Goal: Task Accomplishment & Management: Manage account settings

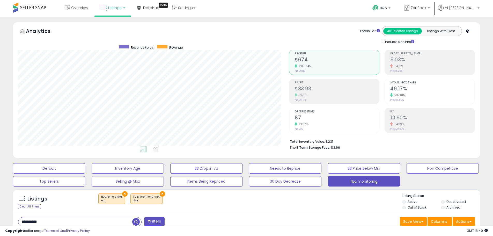
select select "**"
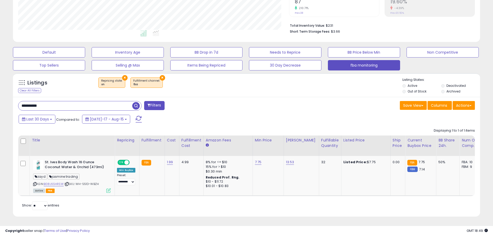
click at [62, 101] on input "**********" at bounding box center [75, 105] width 114 height 9
type input "******"
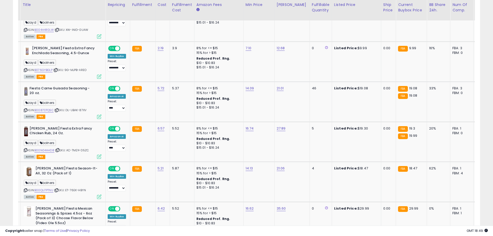
scroll to position [0, 0]
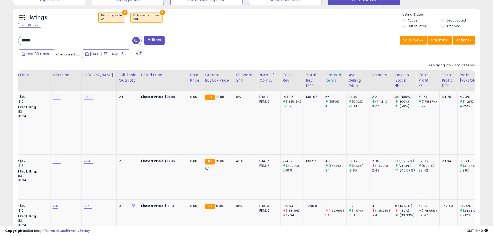
click at [330, 76] on div "Ordered Items" at bounding box center [334, 77] width 19 height 11
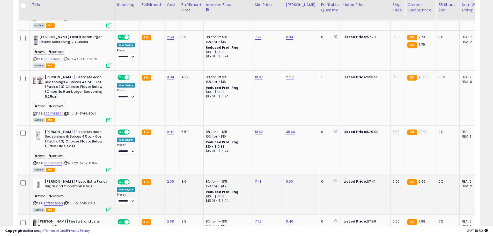
click at [108, 207] on icon at bounding box center [108, 209] width 4 height 4
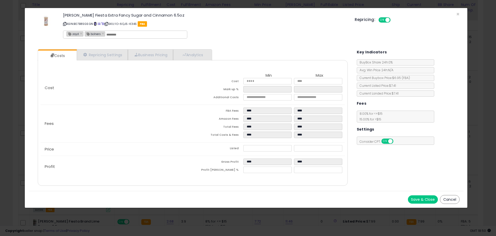
click at [97, 24] on span at bounding box center [95, 23] width 3 height 3
click at [415, 199] on button "Save & Close" at bounding box center [423, 199] width 30 height 8
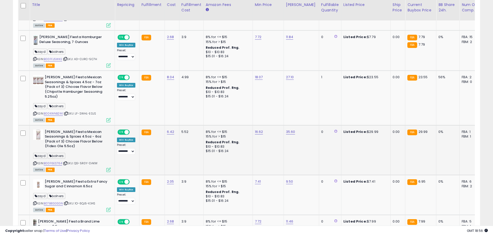
click at [110, 167] on icon at bounding box center [108, 169] width 4 height 4
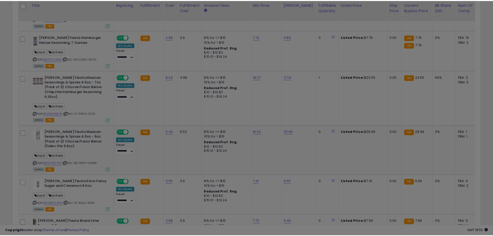
scroll to position [106, 273]
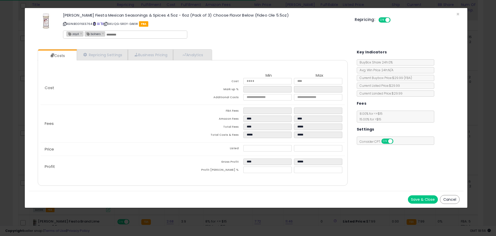
click at [94, 23] on span at bounding box center [94, 23] width 3 height 3
click at [65, 23] on icon at bounding box center [64, 23] width 3 height 3
click at [450, 198] on button "Cancel" at bounding box center [450, 199] width 20 height 9
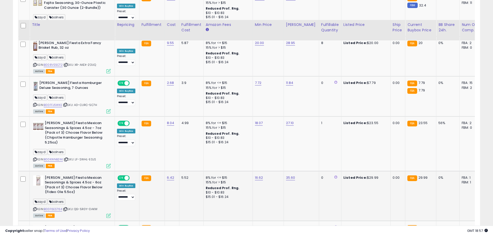
scroll to position [587, 0]
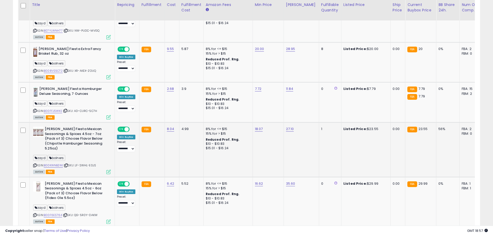
click at [34, 164] on icon at bounding box center [34, 165] width 3 height 3
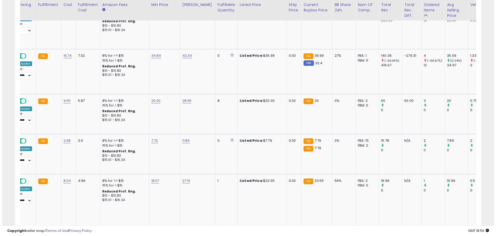
scroll to position [0, 0]
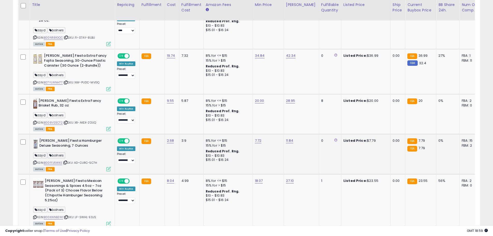
click at [108, 167] on icon at bounding box center [108, 169] width 4 height 4
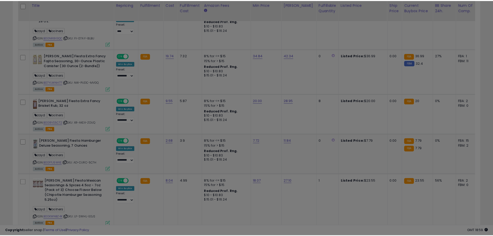
scroll to position [106, 273]
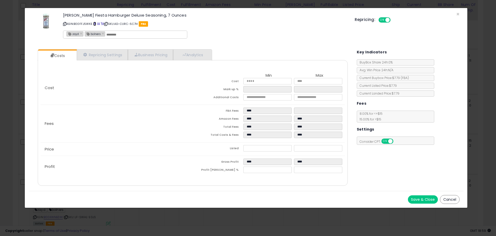
click at [95, 25] on span at bounding box center [94, 23] width 3 height 3
click at [450, 198] on button "Cancel" at bounding box center [450, 199] width 20 height 9
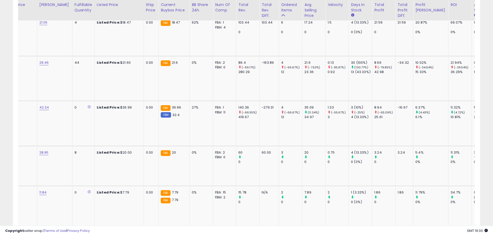
scroll to position [0, 235]
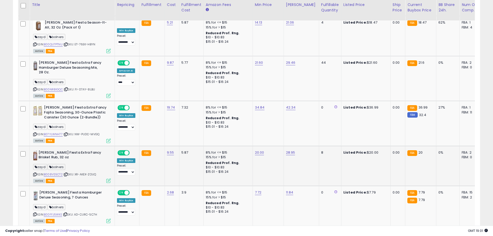
click at [35, 173] on icon at bounding box center [34, 174] width 3 height 3
click at [108, 178] on icon at bounding box center [108, 180] width 4 height 4
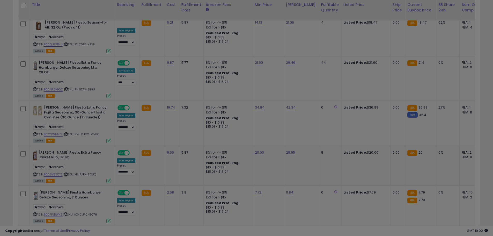
scroll to position [106, 273]
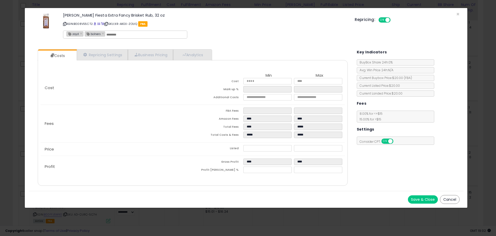
click at [420, 199] on button "Save & Close" at bounding box center [423, 199] width 30 height 8
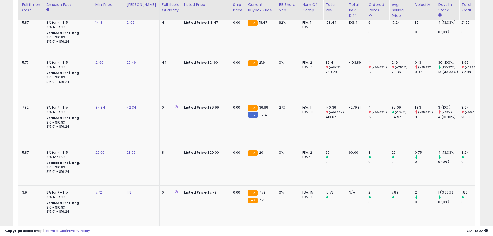
scroll to position [0, 153]
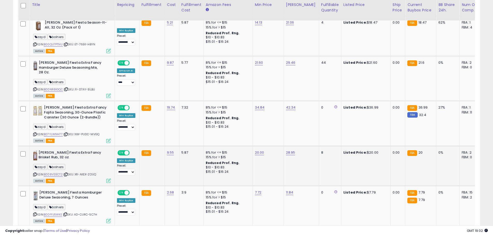
click at [108, 178] on icon at bounding box center [108, 180] width 4 height 4
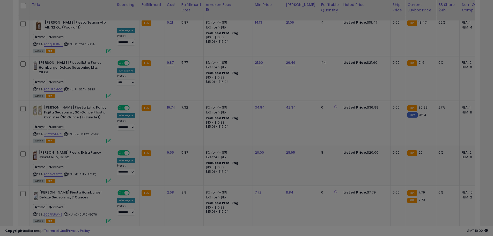
scroll to position [106, 273]
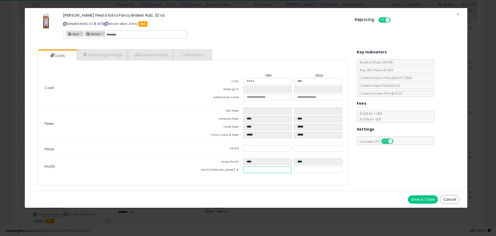
click at [250, 170] on input "****" at bounding box center [268, 169] width 48 height 6
type input "*"
type input "*****"
type input "****"
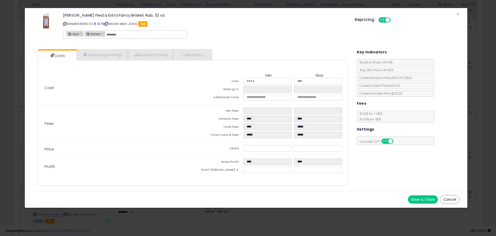
type input "****"
type input "*****"
type input "****"
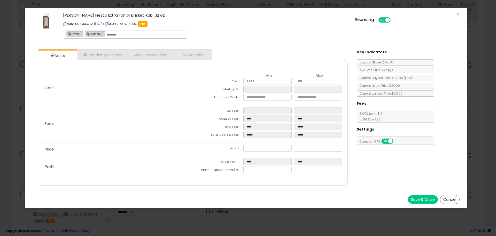
click at [131, 131] on div "Fees FBA Fees **** **** Amazon Fees **** **** Total Fees **** ***** Total Costs…" at bounding box center [193, 123] width 304 height 37
click at [419, 198] on button "Save & Close" at bounding box center [423, 199] width 30 height 8
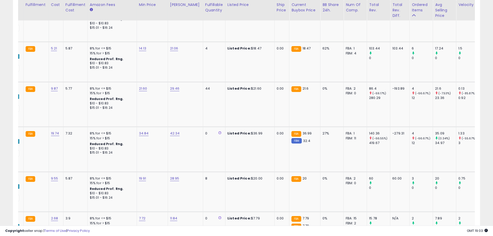
scroll to position [0, 0]
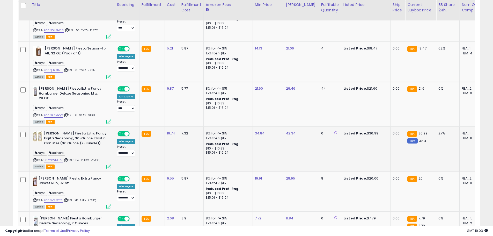
click at [35, 158] on icon at bounding box center [34, 159] width 3 height 3
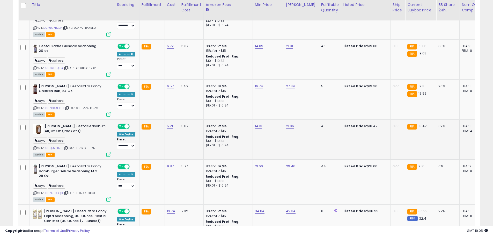
click at [34, 146] on icon at bounding box center [34, 147] width 3 height 3
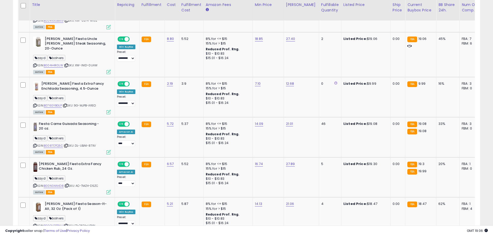
scroll to position [0, 44]
click at [34, 144] on icon at bounding box center [34, 145] width 3 height 3
click at [108, 150] on icon at bounding box center [108, 152] width 4 height 4
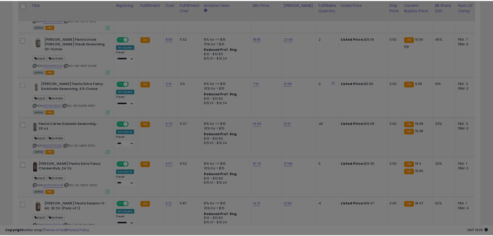
scroll to position [106, 273]
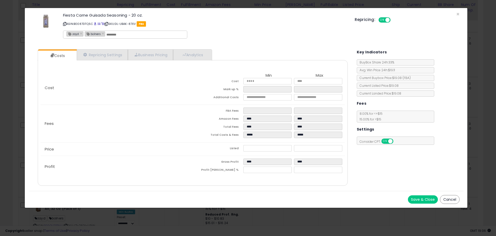
click at [448, 199] on button "Cancel" at bounding box center [450, 199] width 20 height 9
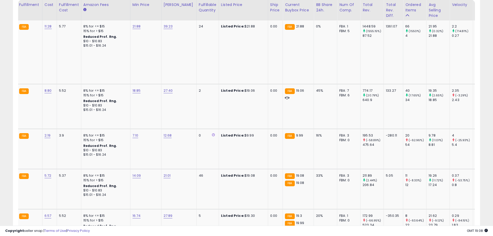
scroll to position [0, 0]
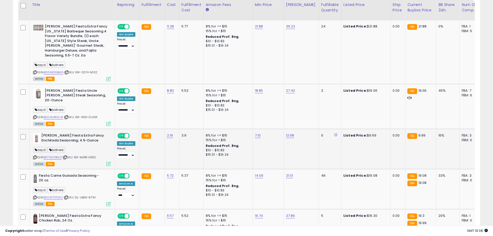
click at [35, 156] on icon at bounding box center [34, 157] width 3 height 3
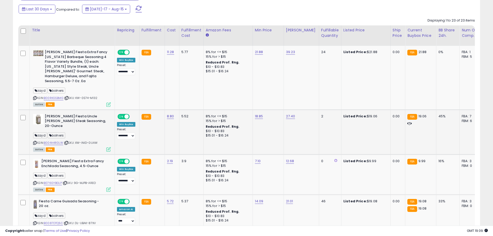
scroll to position [225, 0]
drag, startPoint x: 232, startPoint y: 225, endPoint x: 271, endPoint y: 226, distance: 39.3
click at [271, 226] on div "Copyright seller snap | Terms of Use | Privacy Policy GMT 19:09 Authorization r…" at bounding box center [246, 230] width 493 height 10
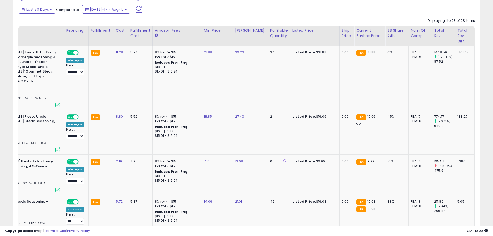
scroll to position [0, 0]
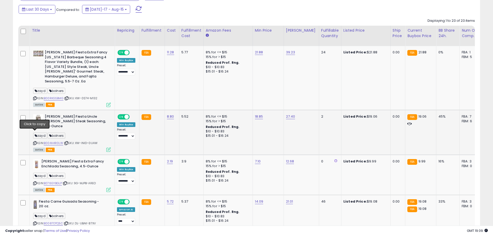
click at [33, 141] on icon at bounding box center [34, 142] width 3 height 3
click at [35, 141] on icon at bounding box center [34, 142] width 3 height 3
click at [32, 9] on span "Last 30 Days" at bounding box center [37, 9] width 22 height 5
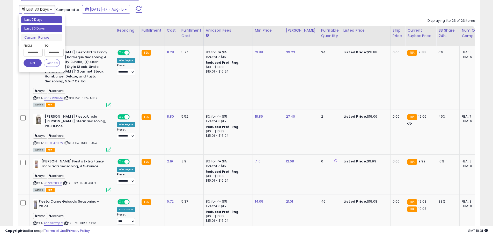
type input "**********"
click at [39, 19] on li "Last 7 Days" at bounding box center [41, 19] width 41 height 7
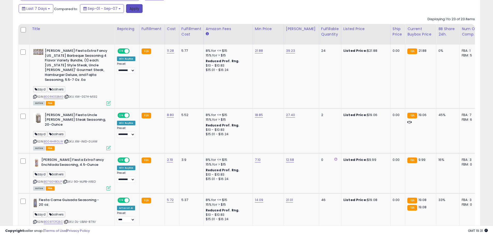
click at [131, 10] on button "Apply" at bounding box center [134, 8] width 17 height 9
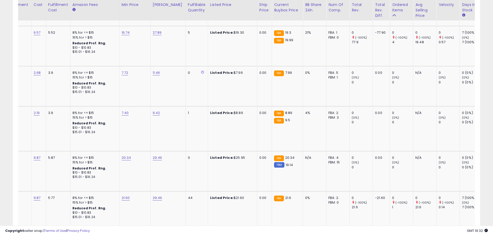
scroll to position [0, 209]
